Goal: Navigation & Orientation: Understand site structure

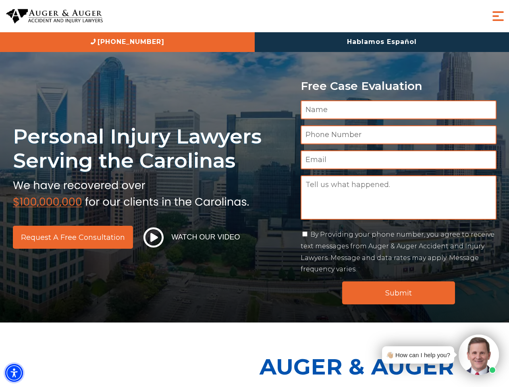
click at [14, 373] on img "Accessibility Menu" at bounding box center [14, 373] width 18 height 18
